Goal: Task Accomplishment & Management: Use online tool/utility

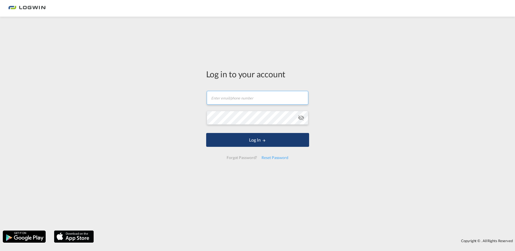
type input "[EMAIL_ADDRESS][PERSON_NAME][DOMAIN_NAME]"
click at [246, 143] on button "Log In" at bounding box center [257, 140] width 103 height 14
